Goal: Task Accomplishment & Management: Manage account settings

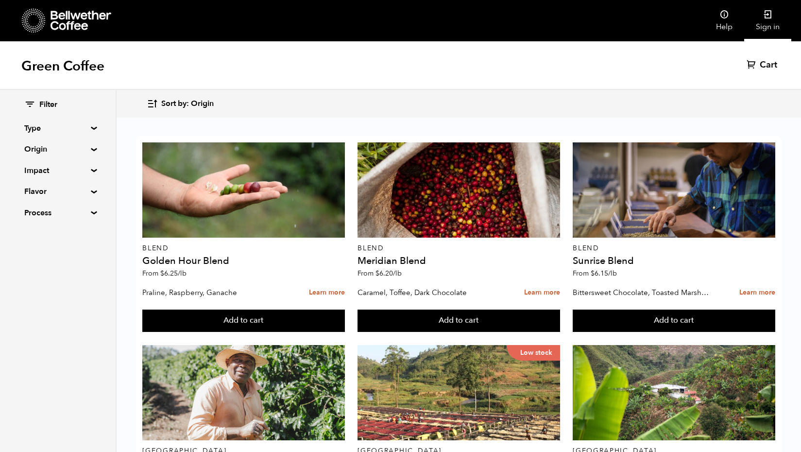
click at [770, 17] on icon at bounding box center [768, 15] width 10 height 10
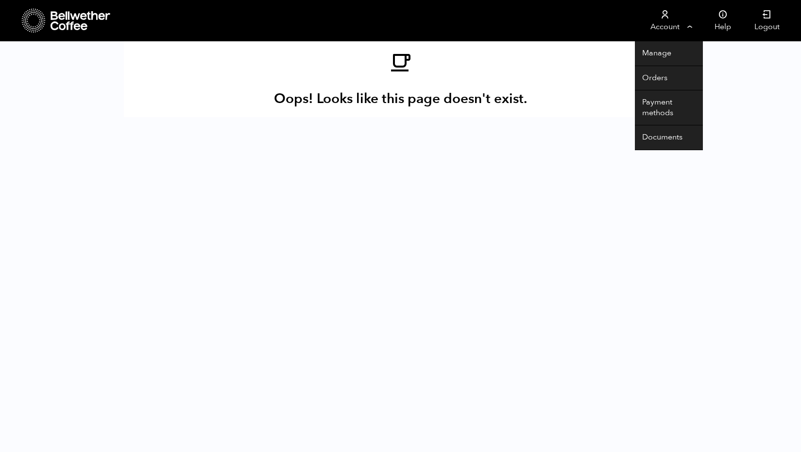
click at [664, 18] on icon at bounding box center [665, 15] width 10 height 10
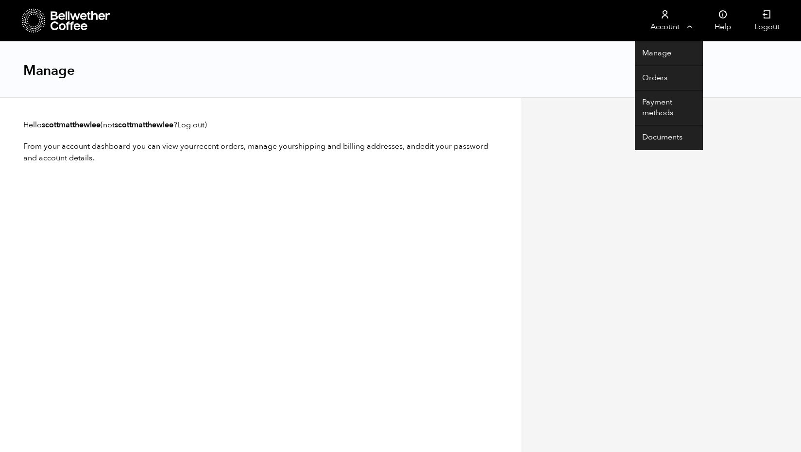
click at [666, 18] on icon at bounding box center [665, 15] width 10 height 10
click at [665, 76] on link "Orders" at bounding box center [669, 78] width 68 height 25
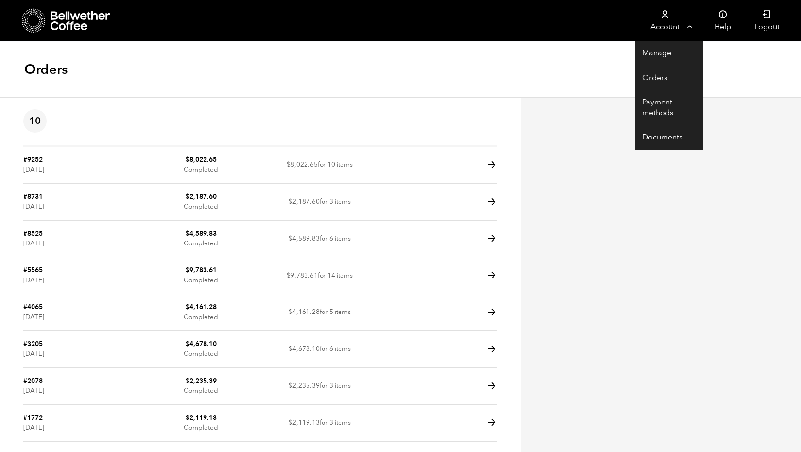
click at [690, 27] on link "Account" at bounding box center [665, 20] width 60 height 41
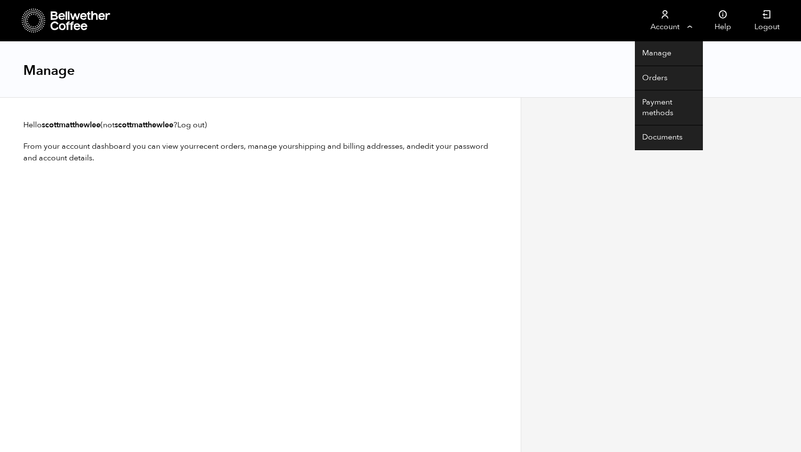
click at [669, 27] on link "Account" at bounding box center [665, 20] width 60 height 41
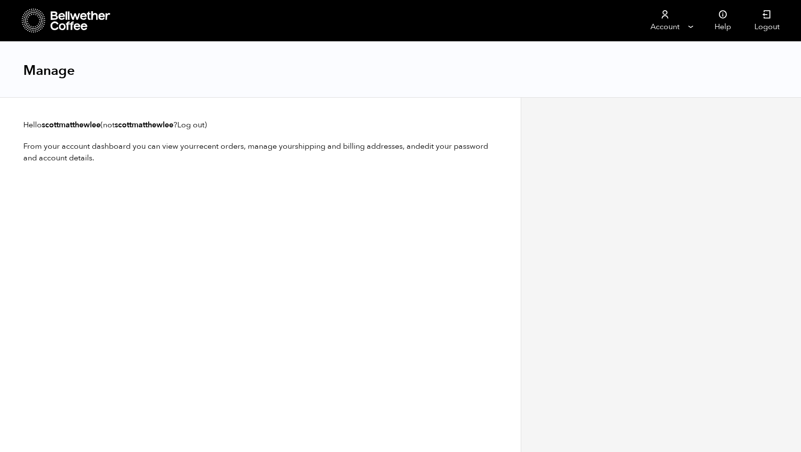
drag, startPoint x: 0, startPoint y: 0, endPoint x: 653, endPoint y: 68, distance: 656.1
click at [653, 68] on div "Manage" at bounding box center [400, 70] width 801 height 56
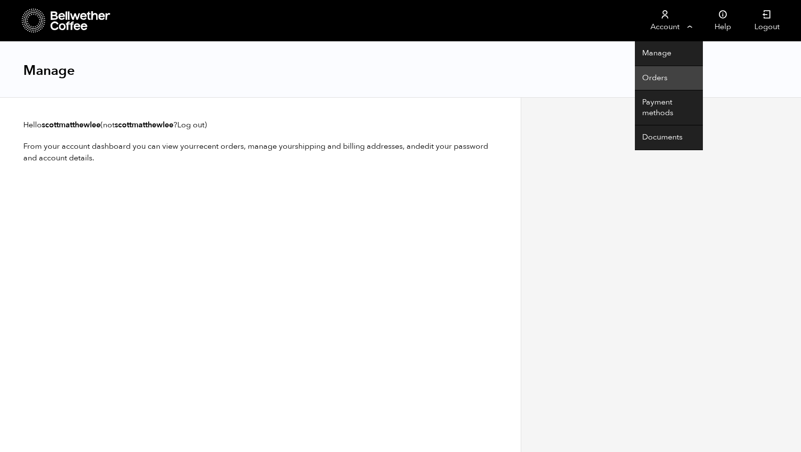
click at [650, 77] on link "Orders" at bounding box center [669, 78] width 68 height 25
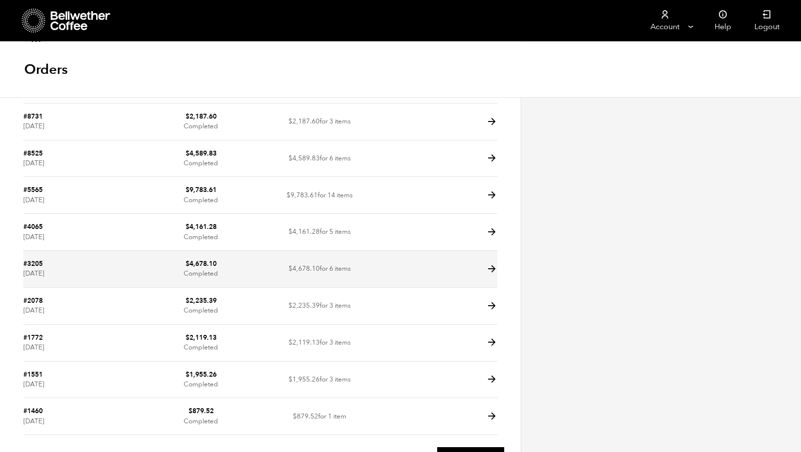
scroll to position [80, 0]
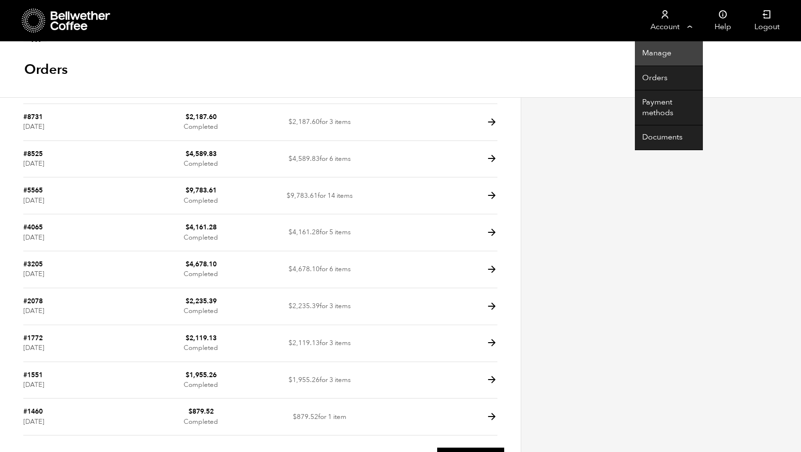
click at [658, 52] on link "Manage" at bounding box center [669, 53] width 68 height 25
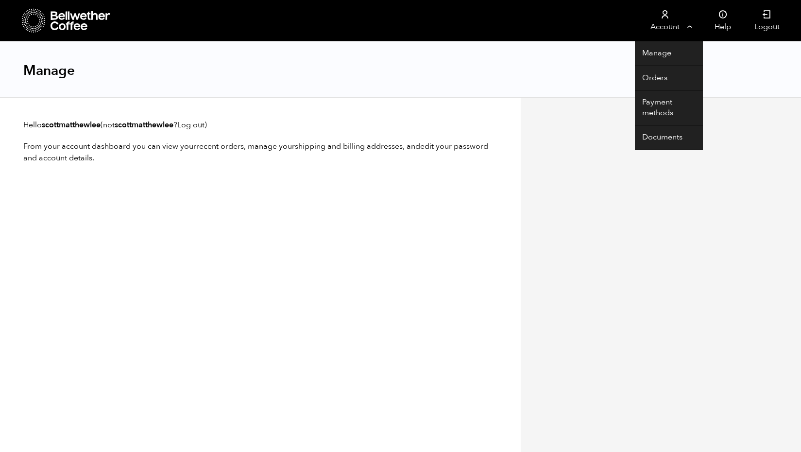
click at [692, 25] on link "Account" at bounding box center [665, 20] width 60 height 41
click at [644, 76] on link "Orders" at bounding box center [669, 78] width 68 height 25
